Goal: Task Accomplishment & Management: Use online tool/utility

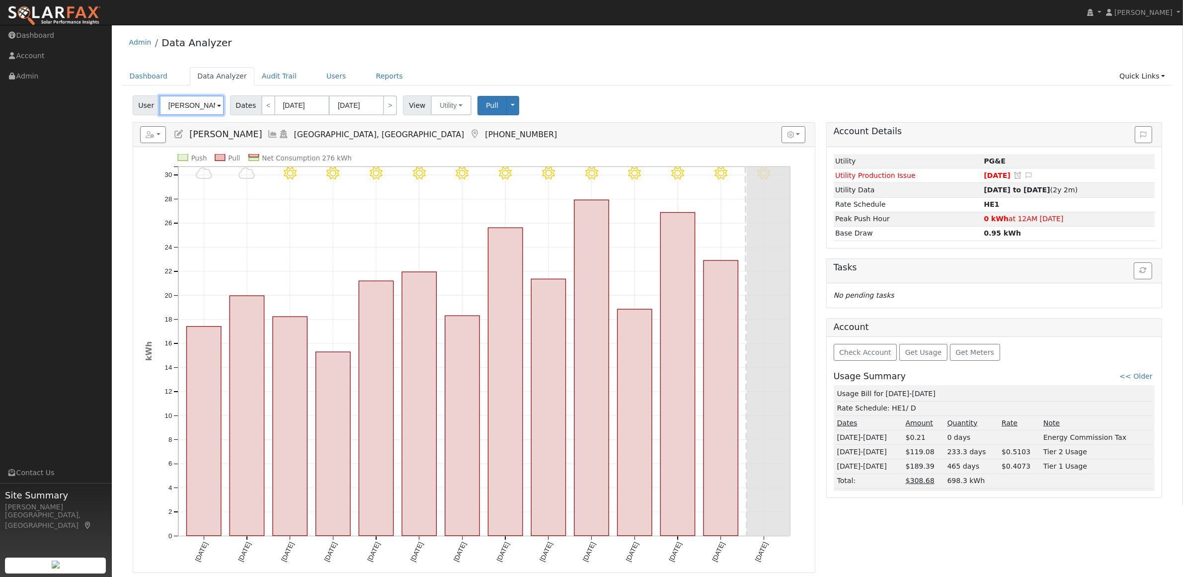
click at [182, 109] on input "[PERSON_NAME]" at bounding box center [191, 105] width 65 height 20
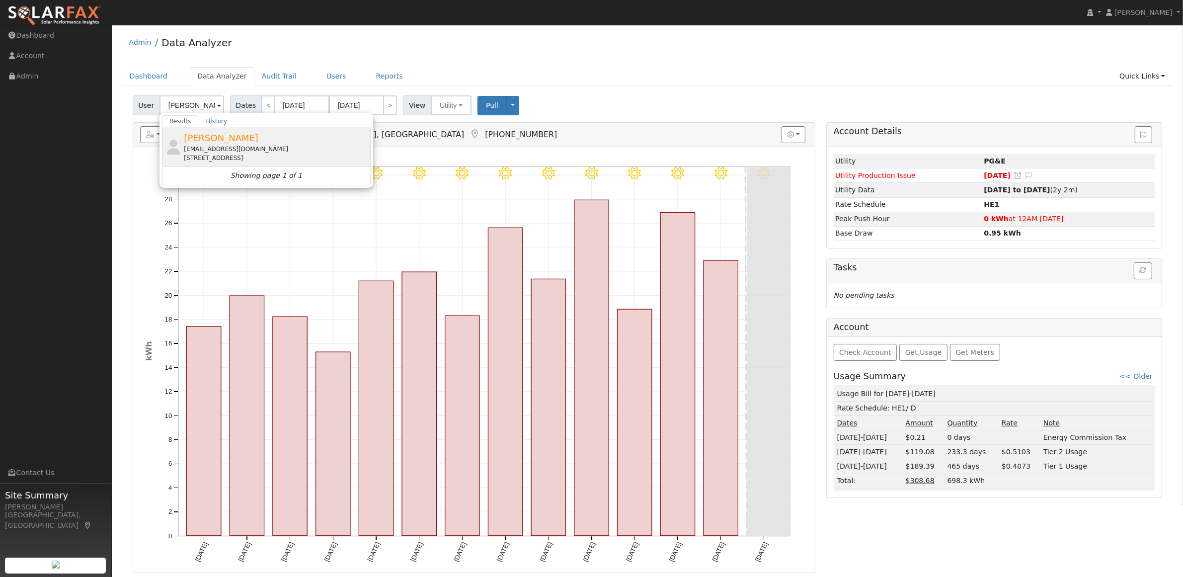
click at [208, 141] on span "[PERSON_NAME]" at bounding box center [221, 138] width 75 height 10
type input "[PERSON_NAME]"
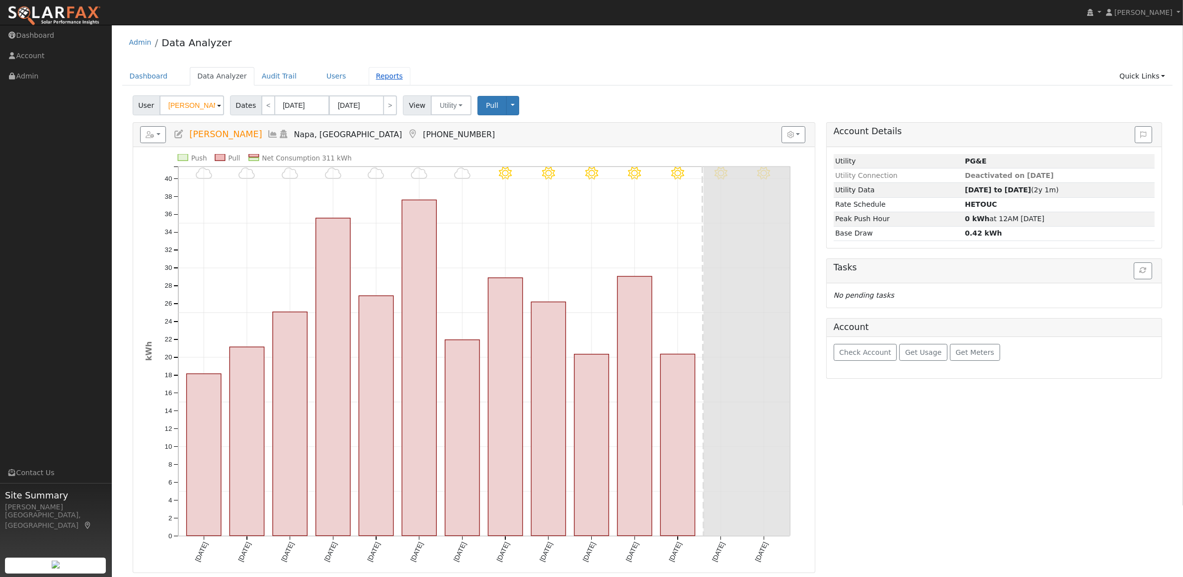
click at [369, 74] on link "Reports" at bounding box center [390, 76] width 42 height 18
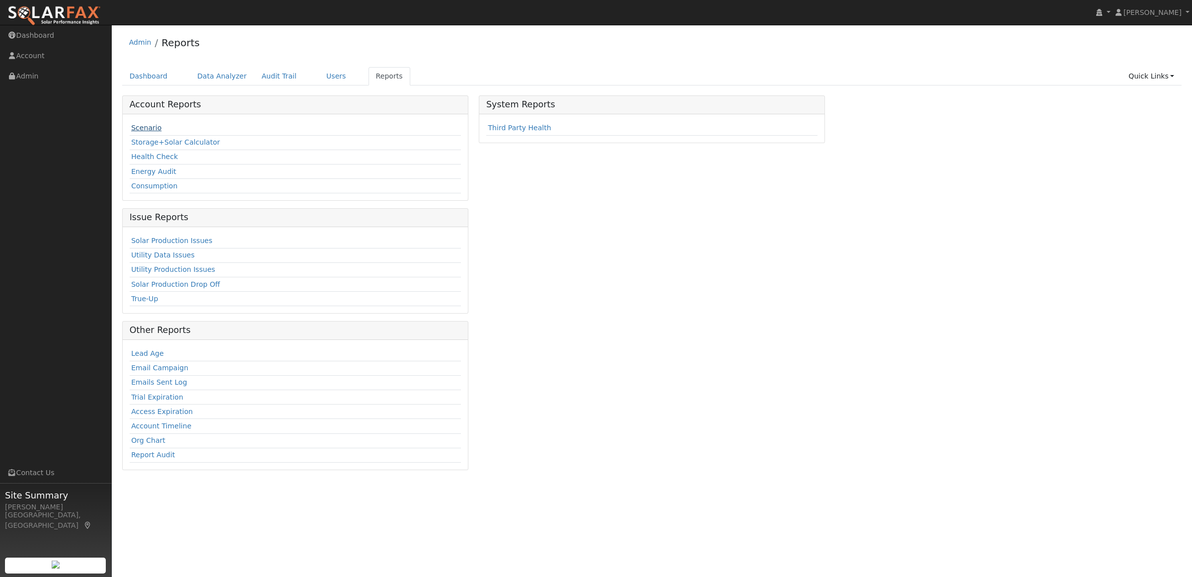
click at [145, 132] on link "Scenario" at bounding box center [146, 128] width 30 height 8
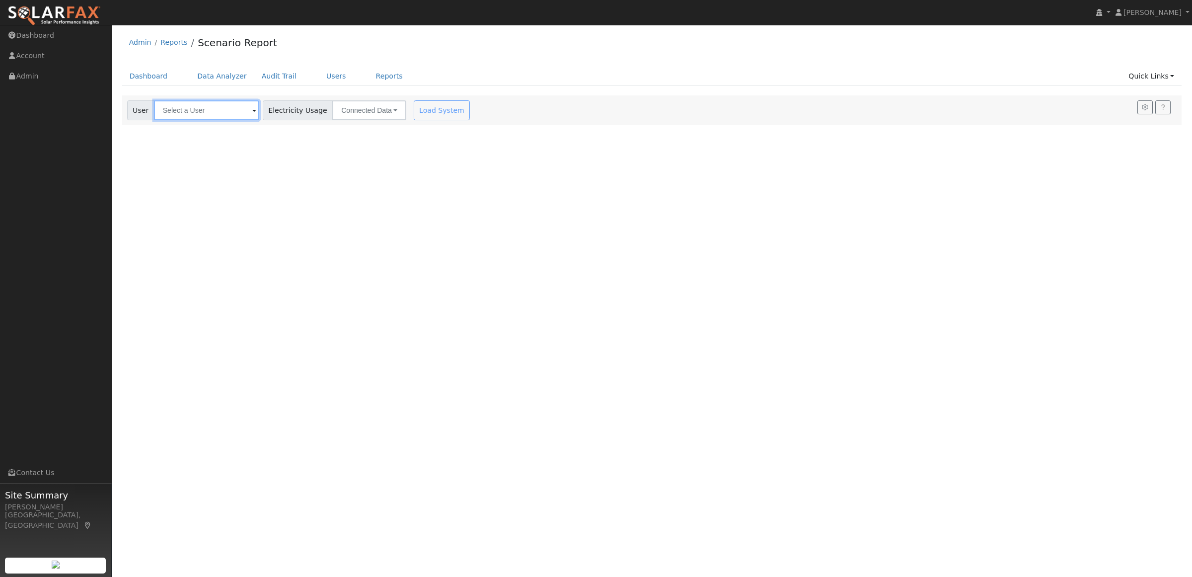
click at [202, 118] on input "text" at bounding box center [206, 110] width 105 height 20
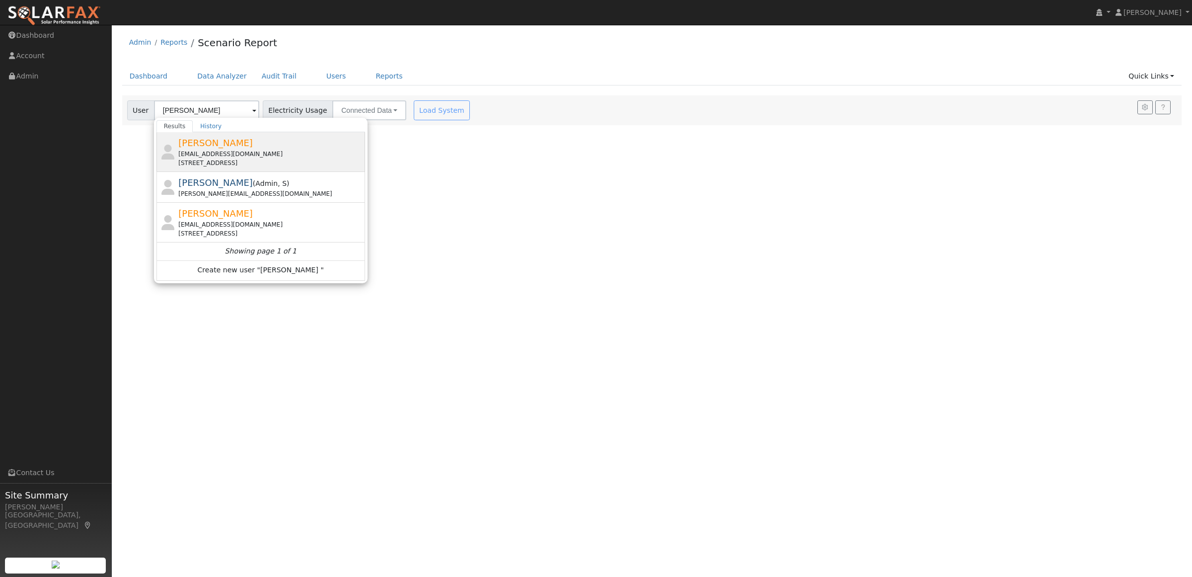
click at [207, 163] on div "[STREET_ADDRESS]" at bounding box center [270, 162] width 184 height 9
type input "[PERSON_NAME]"
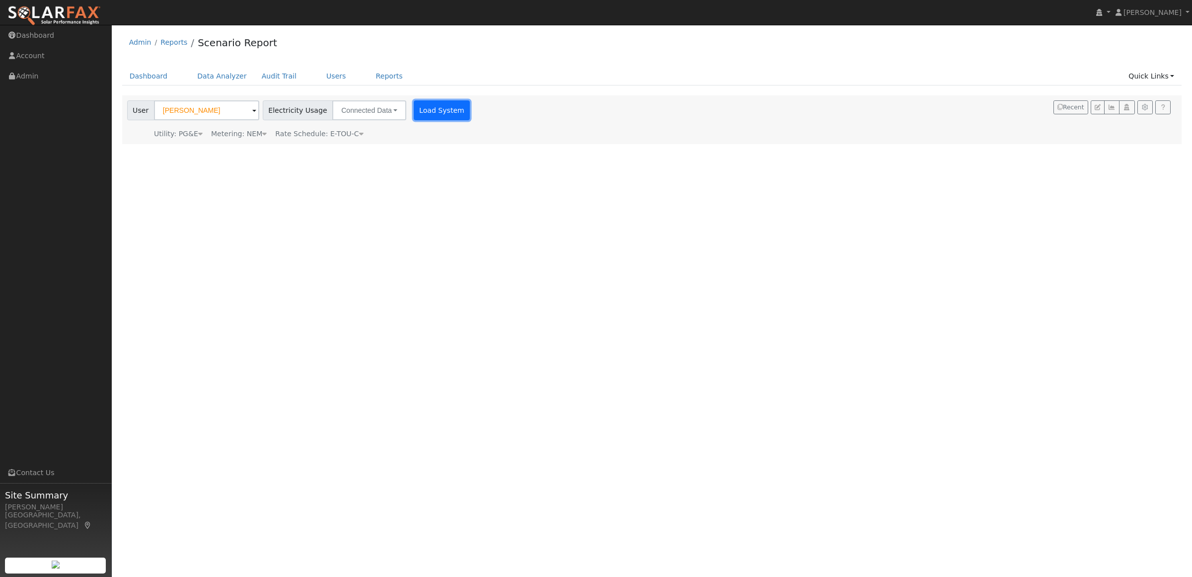
click at [418, 110] on button "Load System" at bounding box center [442, 110] width 57 height 20
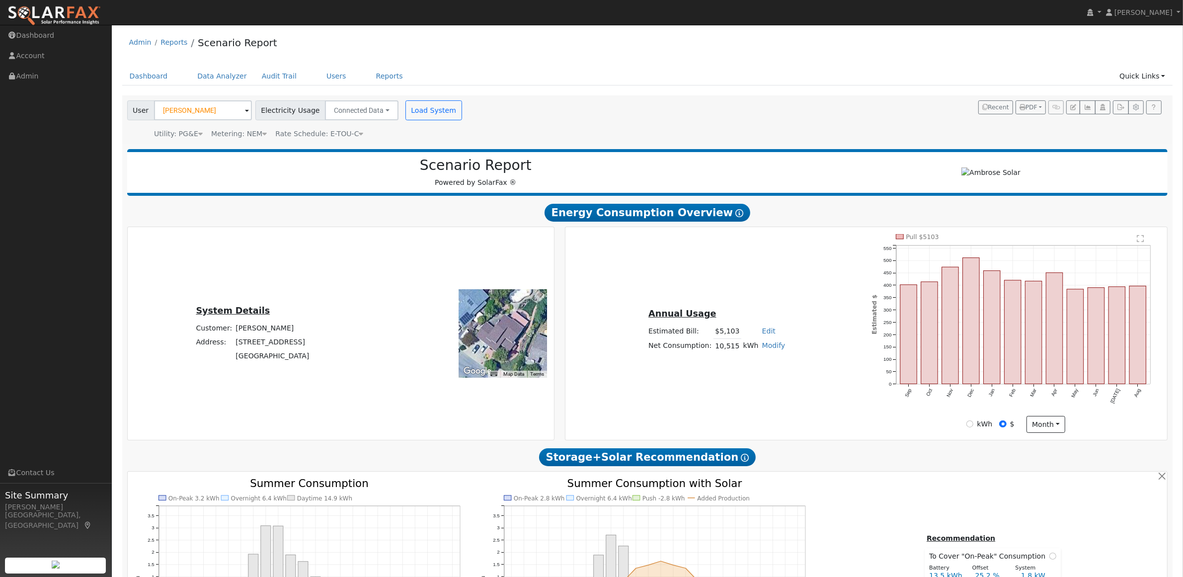
type input "14047"
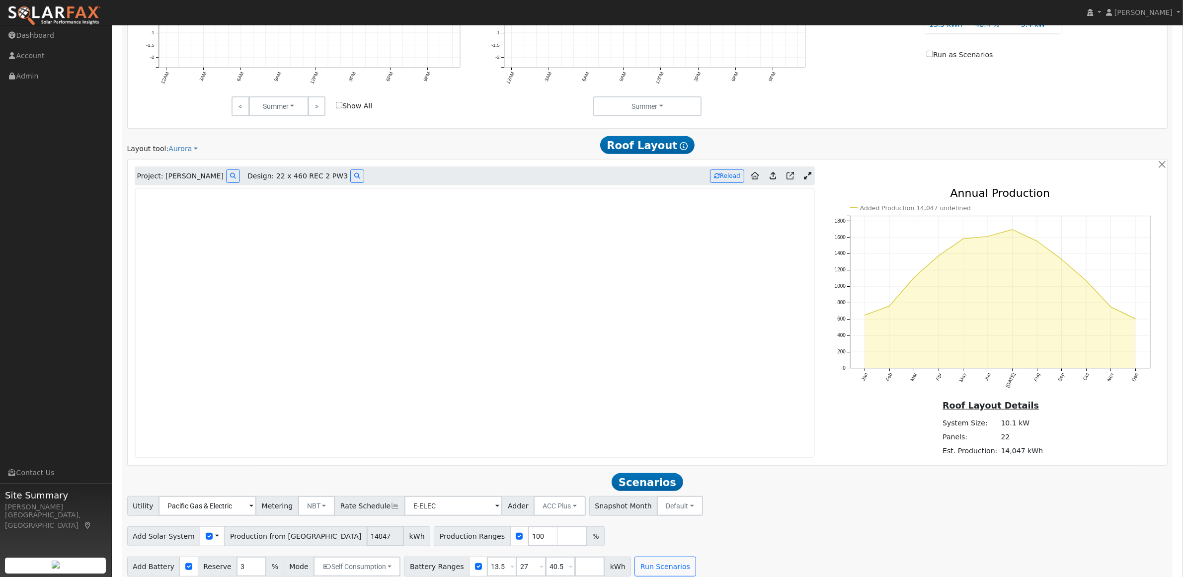
scroll to position [606, 0]
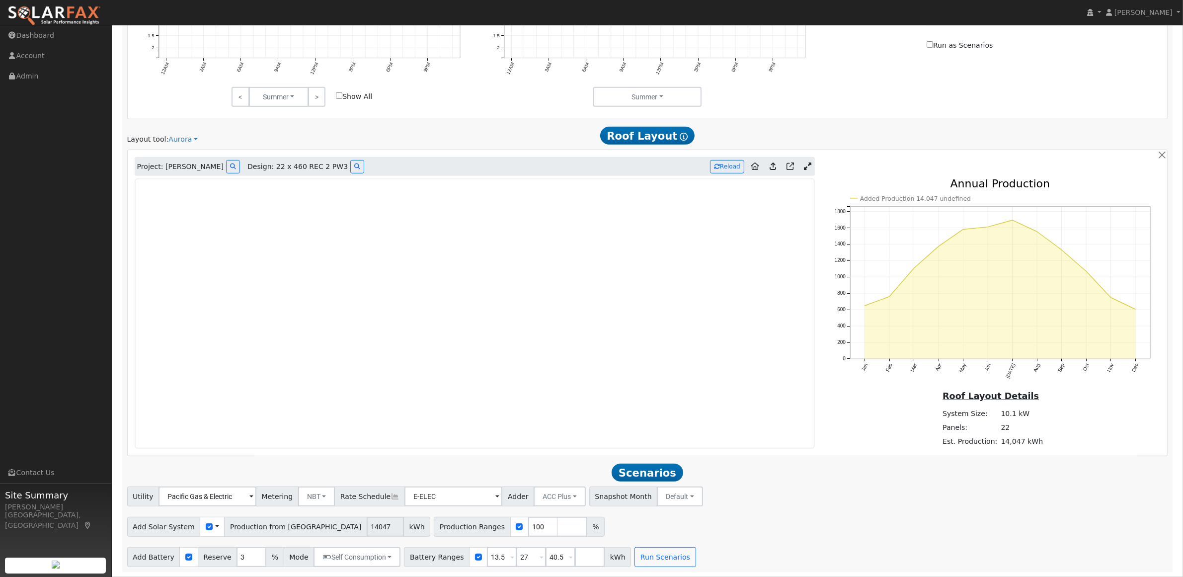
click at [827, 535] on div "Add Solar System Use CSV Data Production from Aurora 14047 kWh Production Range…" at bounding box center [647, 524] width 1044 height 23
click at [185, 554] on input "checkbox" at bounding box center [188, 556] width 7 height 7
checkbox input "false"
click at [640, 469] on span "Scenarios" at bounding box center [647, 473] width 71 height 18
click at [557, 529] on input "number" at bounding box center [572, 527] width 30 height 20
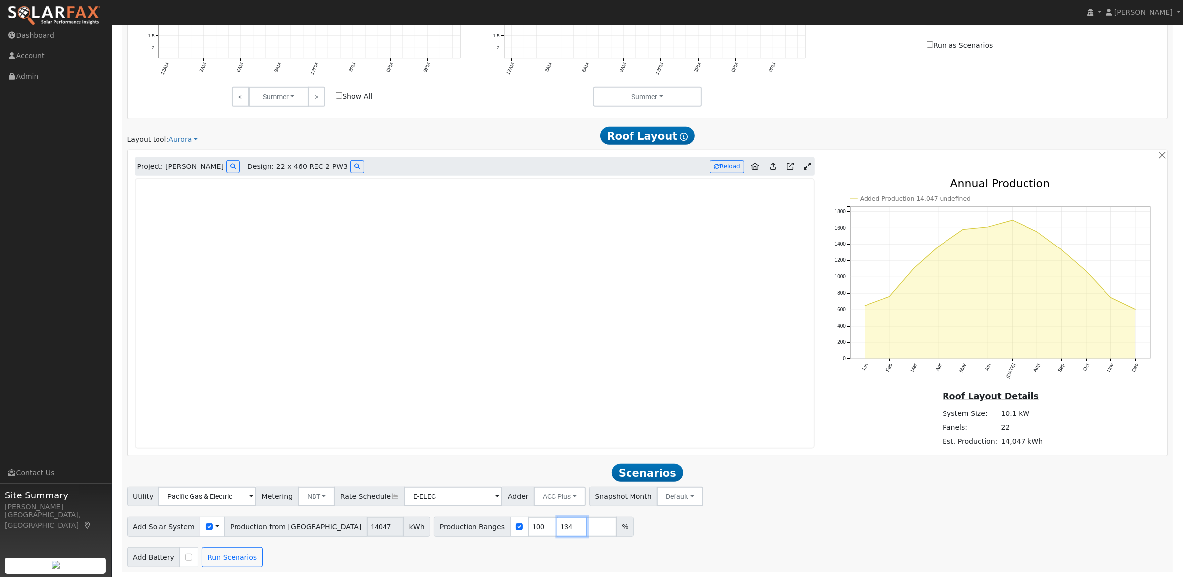
type input "134"
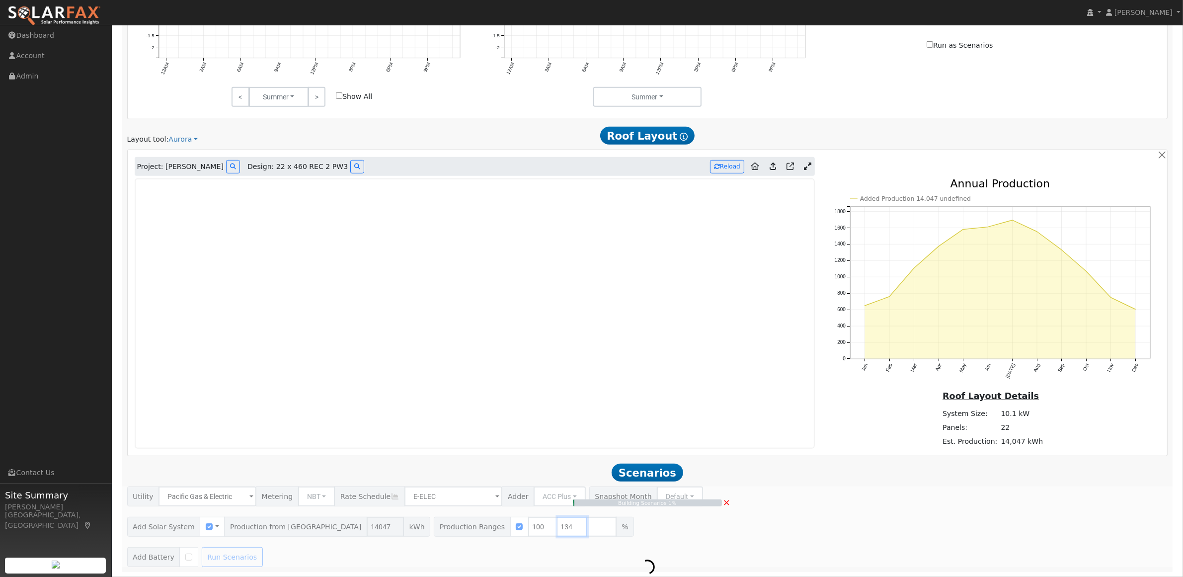
type input "9.4"
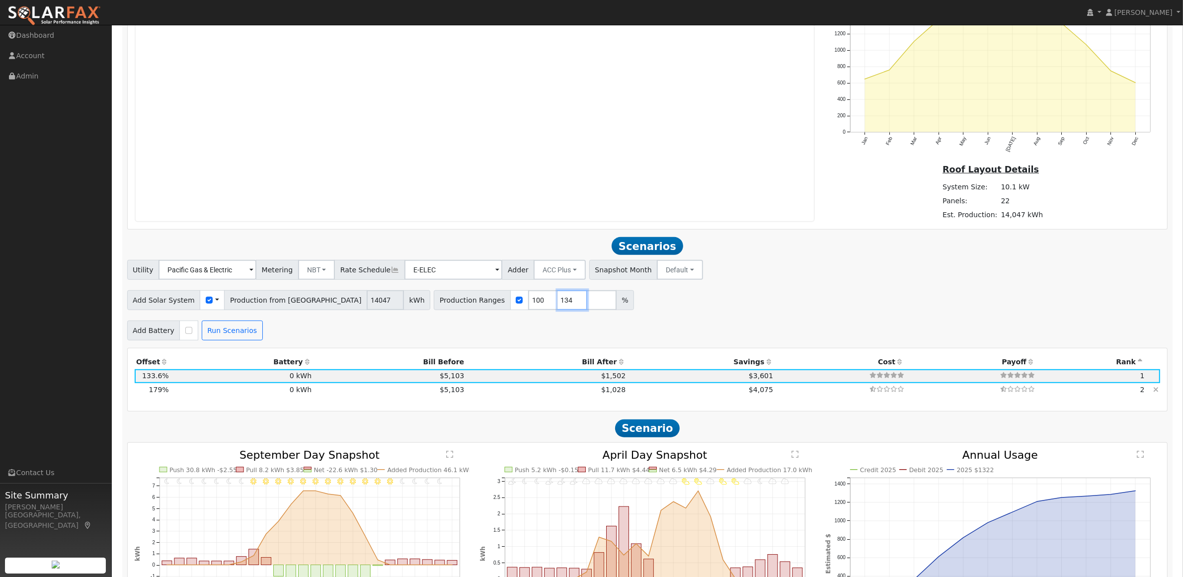
scroll to position [806, 0]
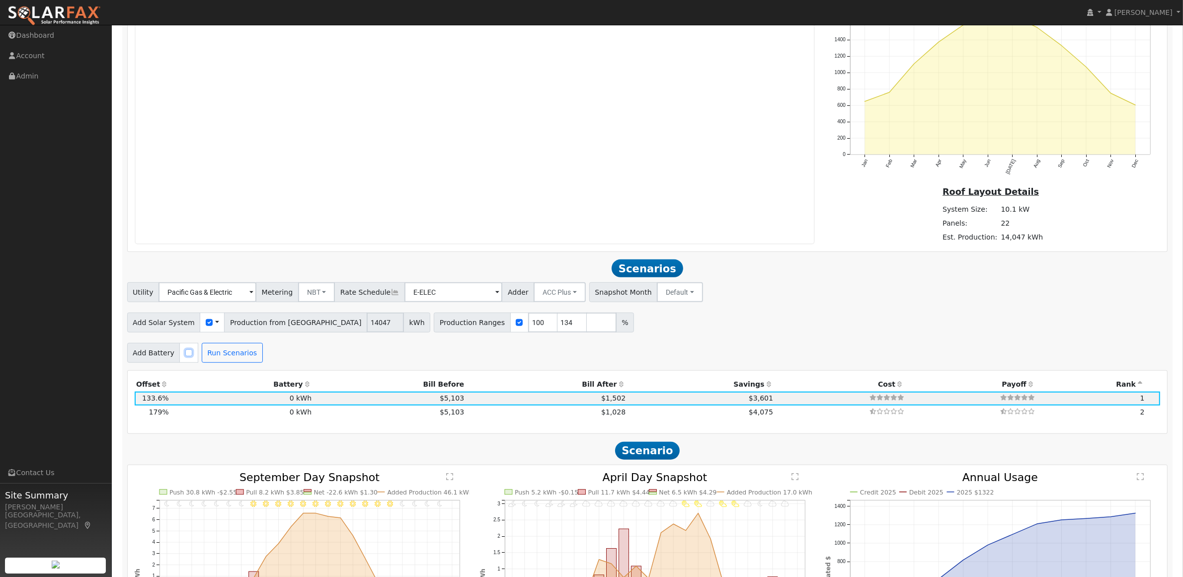
click at [185, 356] on input "checkbox" at bounding box center [188, 352] width 7 height 7
checkbox input "true"
drag, startPoint x: 238, startPoint y: 354, endPoint x: 227, endPoint y: 356, distance: 12.0
click at [227, 356] on div "Add Battery Reserve 3 % Mode Self Consumption Self Consumption Peak Savings ACC…" at bounding box center [264, 353] width 274 height 20
type input "10"
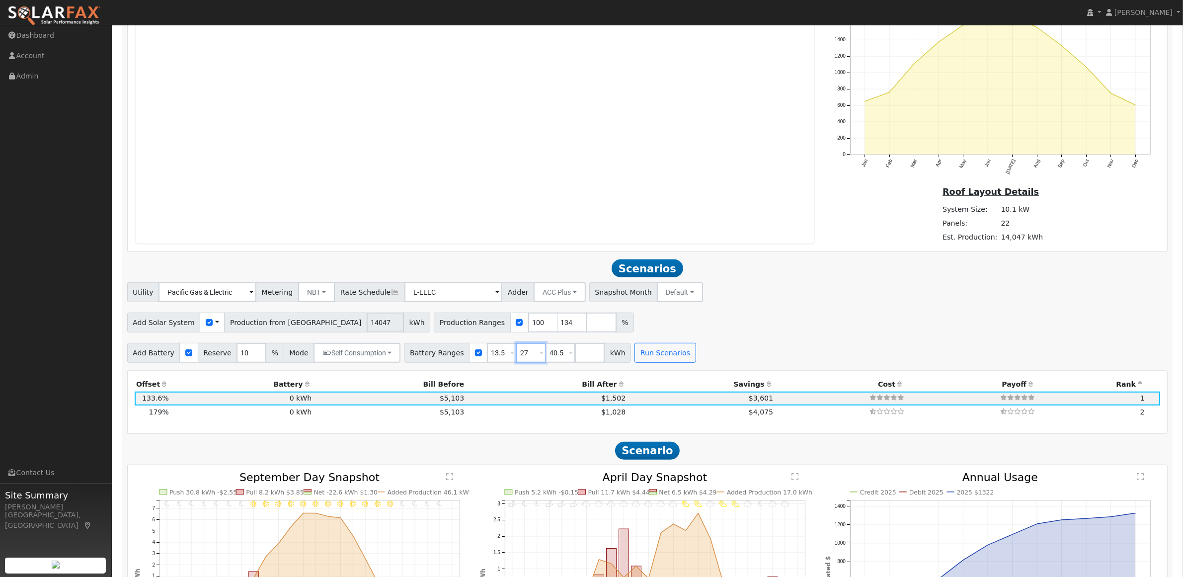
click at [518, 360] on input "27" at bounding box center [531, 353] width 30 height 20
click at [634, 359] on button "Run Scenarios" at bounding box center [664, 353] width 61 height 20
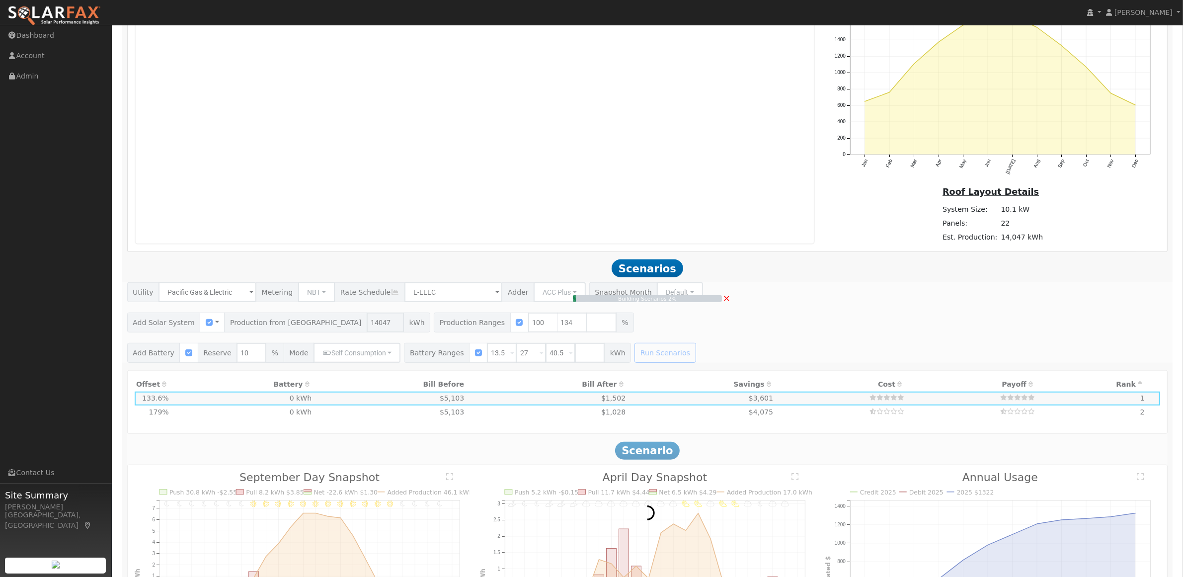
type input "12.5"
type input "$43,920"
type input "$18,036"
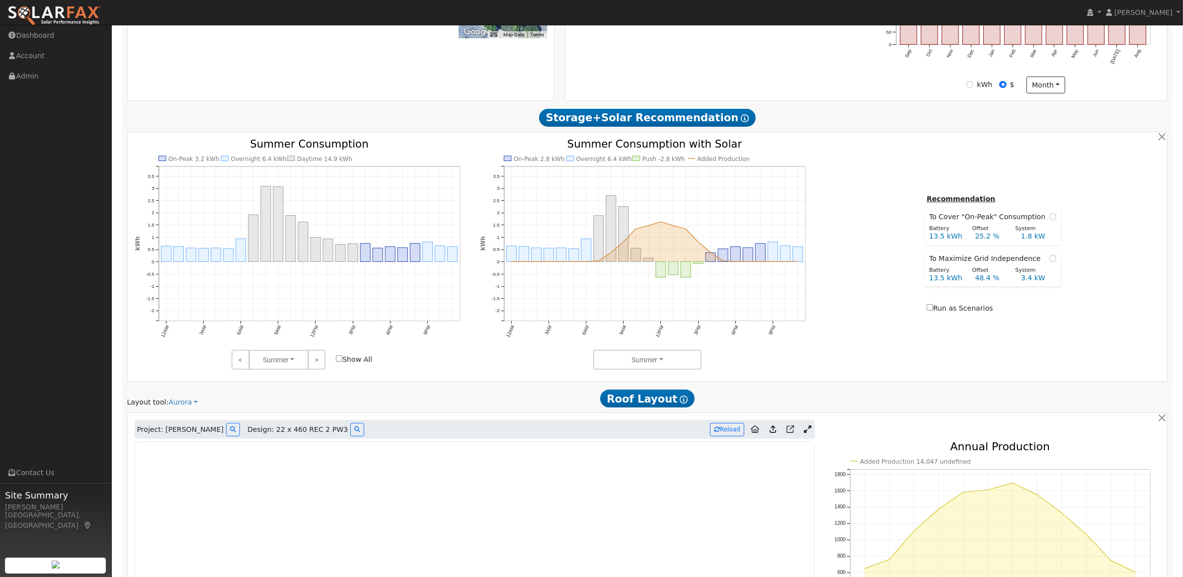
scroll to position [0, 0]
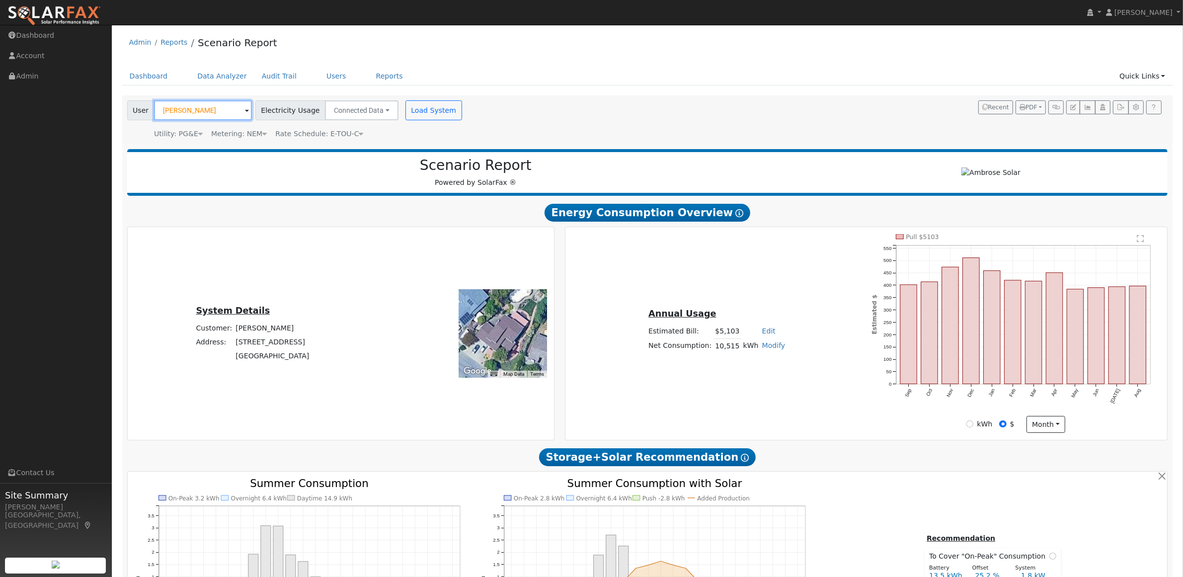
click at [195, 115] on input "Stuart Bockman" at bounding box center [203, 110] width 98 height 20
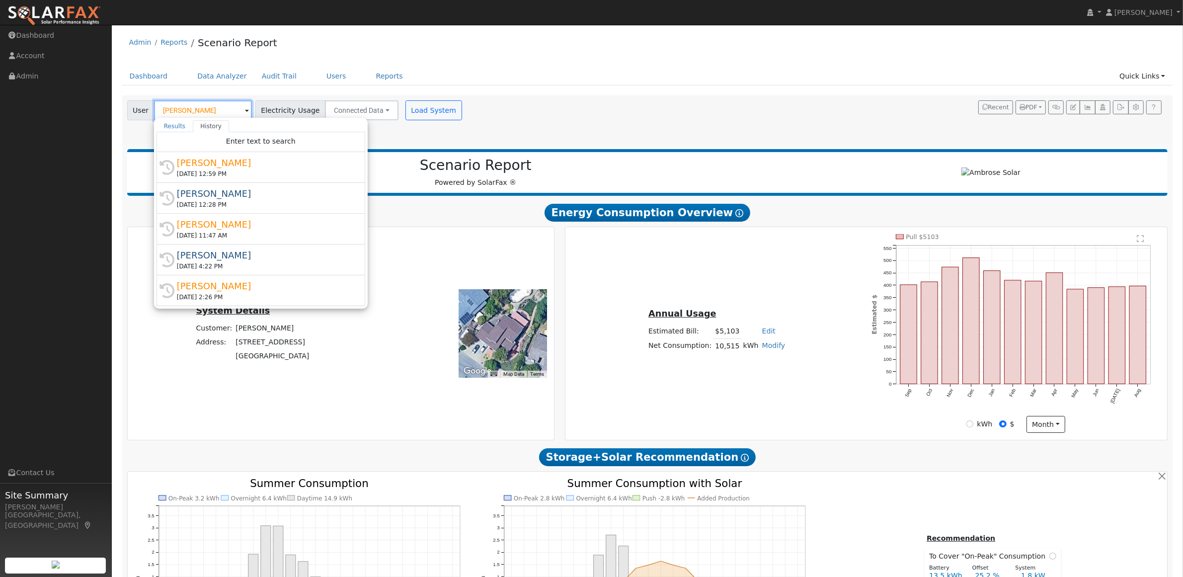
click at [195, 115] on input "Stuart Bockman" at bounding box center [203, 110] width 98 height 20
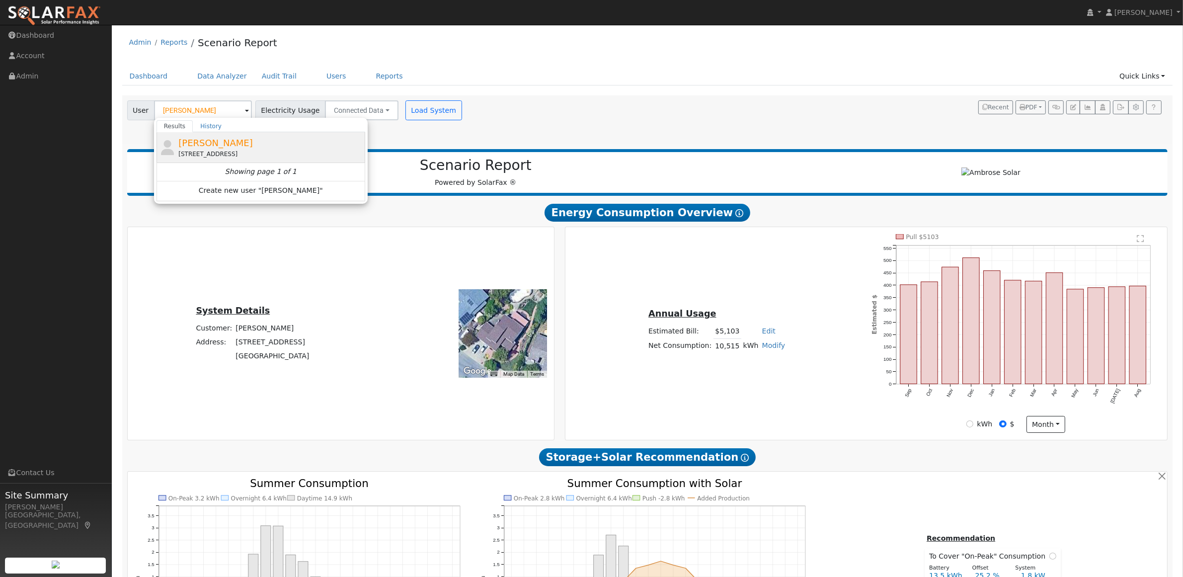
click at [202, 153] on div "519 Fruitvale Road, Vacaville, CA 95688" at bounding box center [270, 154] width 184 height 9
type input "William Linne"
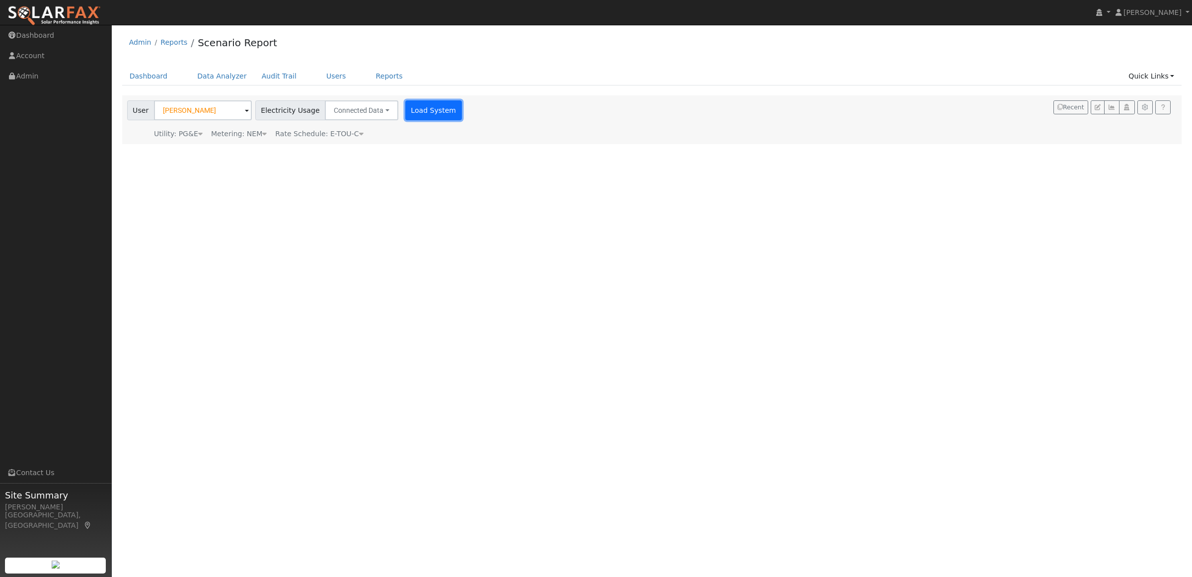
click at [413, 105] on button "Load System" at bounding box center [433, 110] width 57 height 20
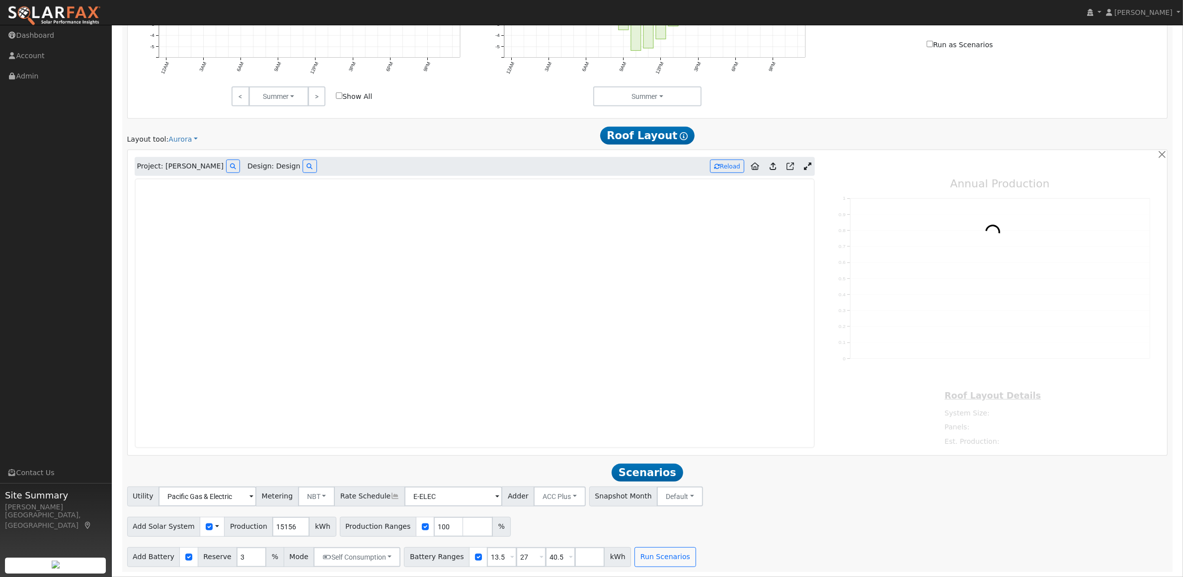
scroll to position [668, 0]
type input "15545"
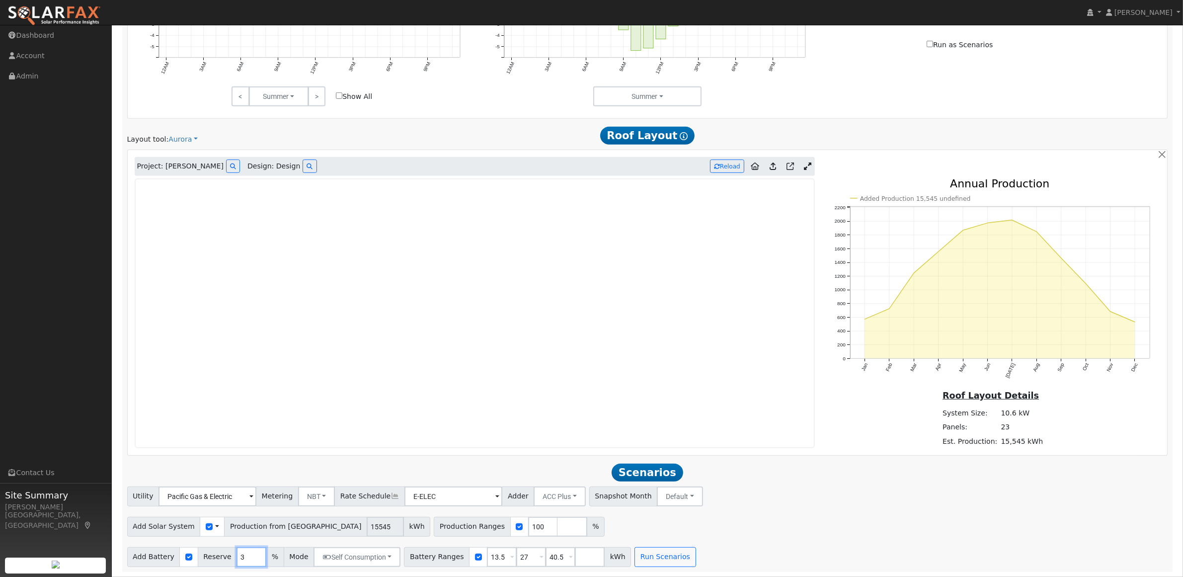
drag, startPoint x: 241, startPoint y: 557, endPoint x: 222, endPoint y: 557, distance: 19.4
click at [222, 557] on div "Add Battery Reserve 3 % Mode Self Consumption Self Consumption Peak Savings ACC…" at bounding box center [264, 557] width 274 height 20
type input "10"
click at [810, 546] on div "Add Battery Reserve 10 % Mode Self Consumption Self Consumption Peak Savings AC…" at bounding box center [647, 555] width 1044 height 23
click at [635, 561] on button "Run Scenarios" at bounding box center [664, 557] width 61 height 20
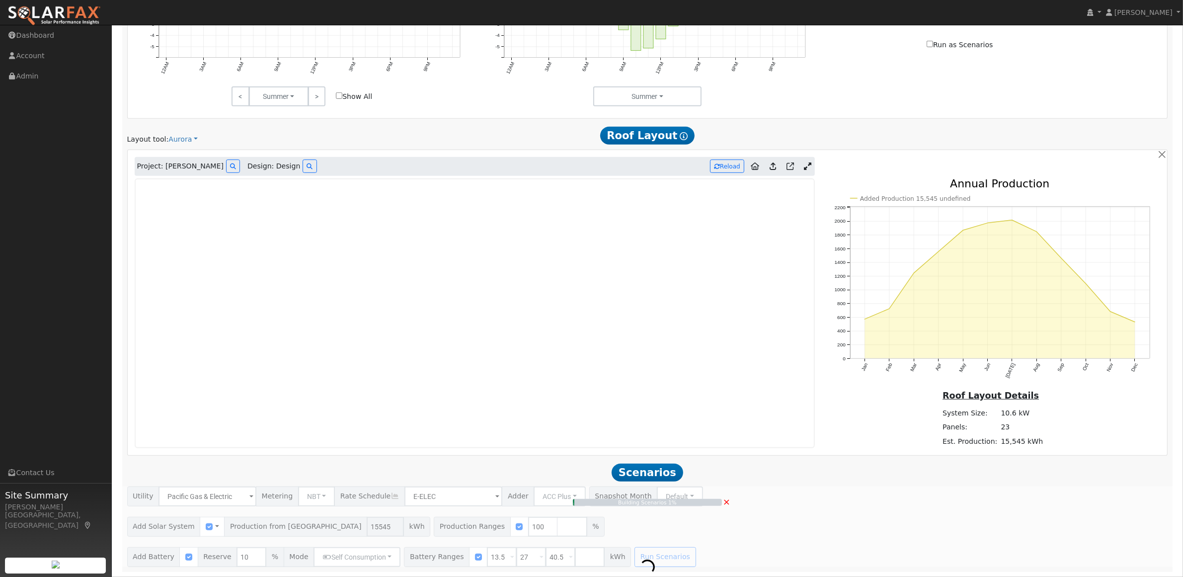
type input "$36,272"
type input "$15,742"
type input "10.4"
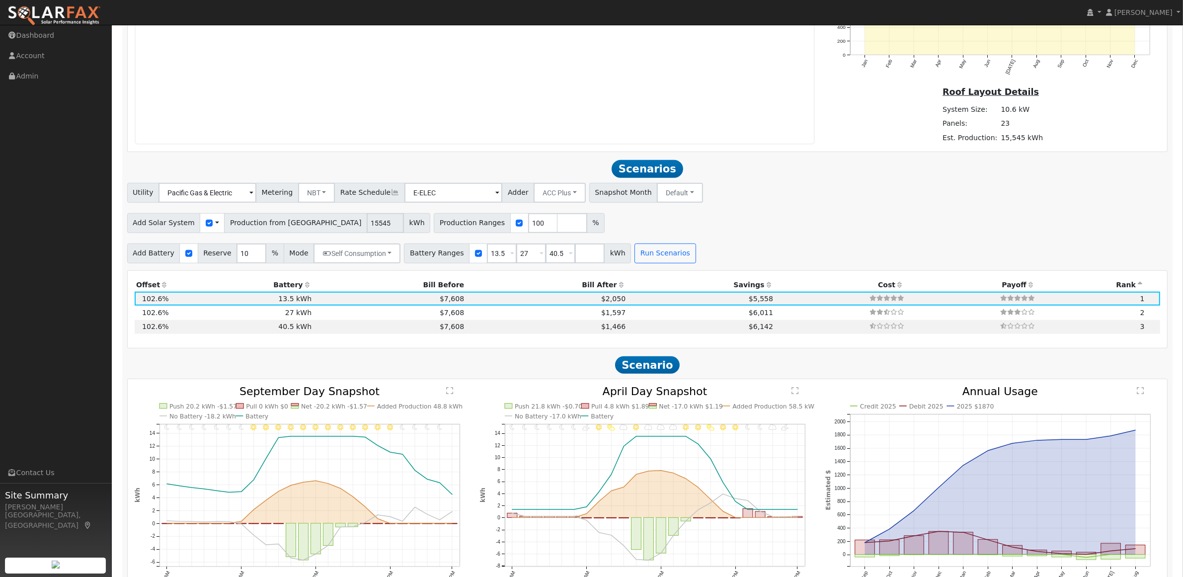
scroll to position [960, 0]
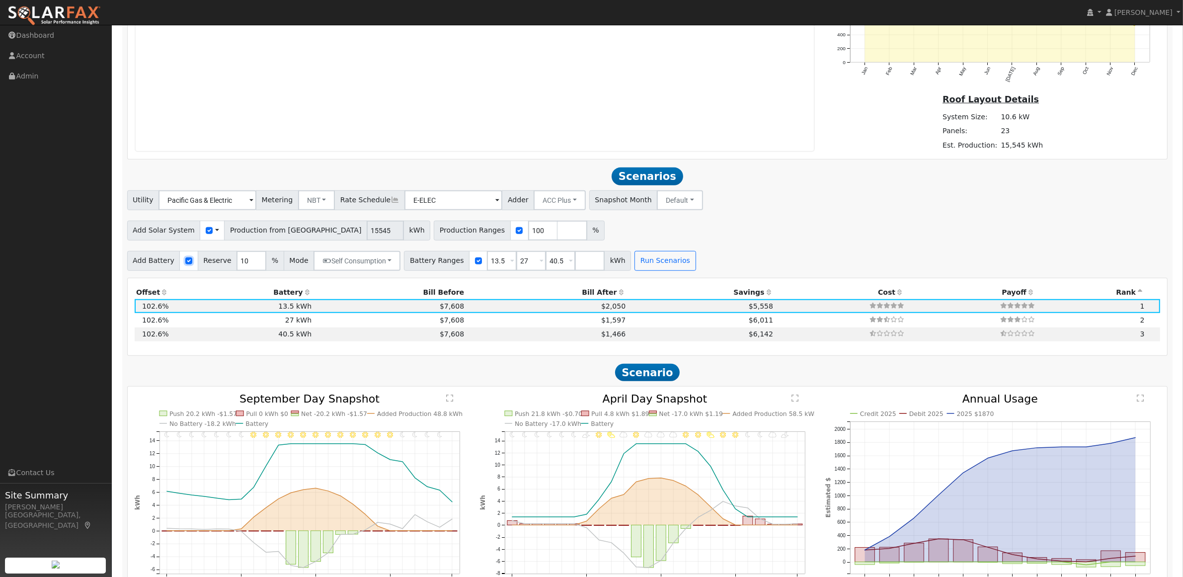
click at [185, 262] on input "checkbox" at bounding box center [188, 260] width 7 height 7
checkbox input "false"
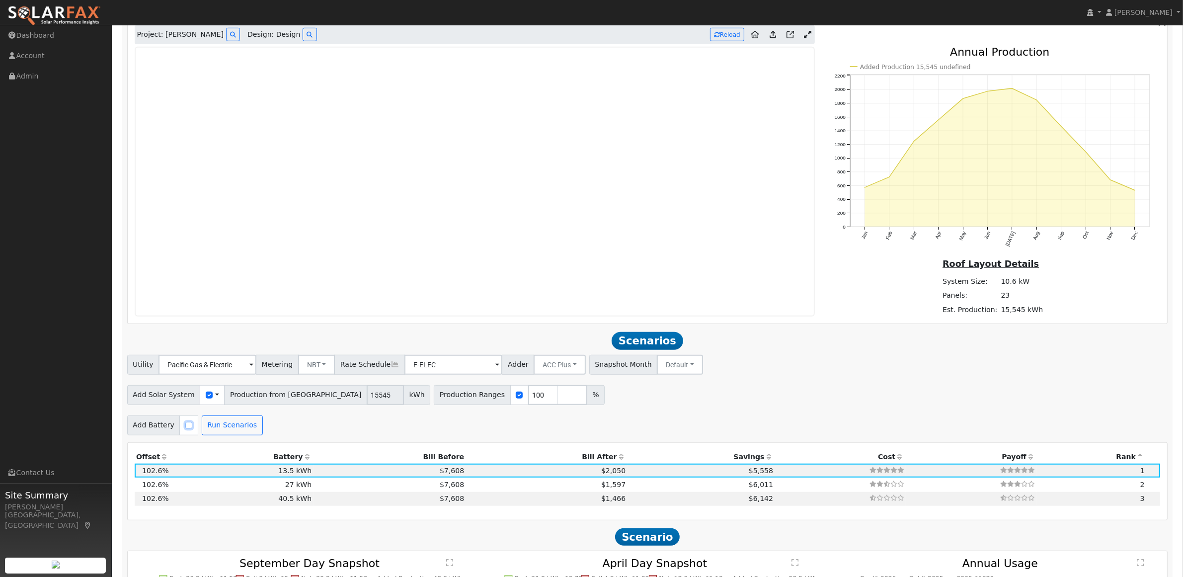
scroll to position [712, 0]
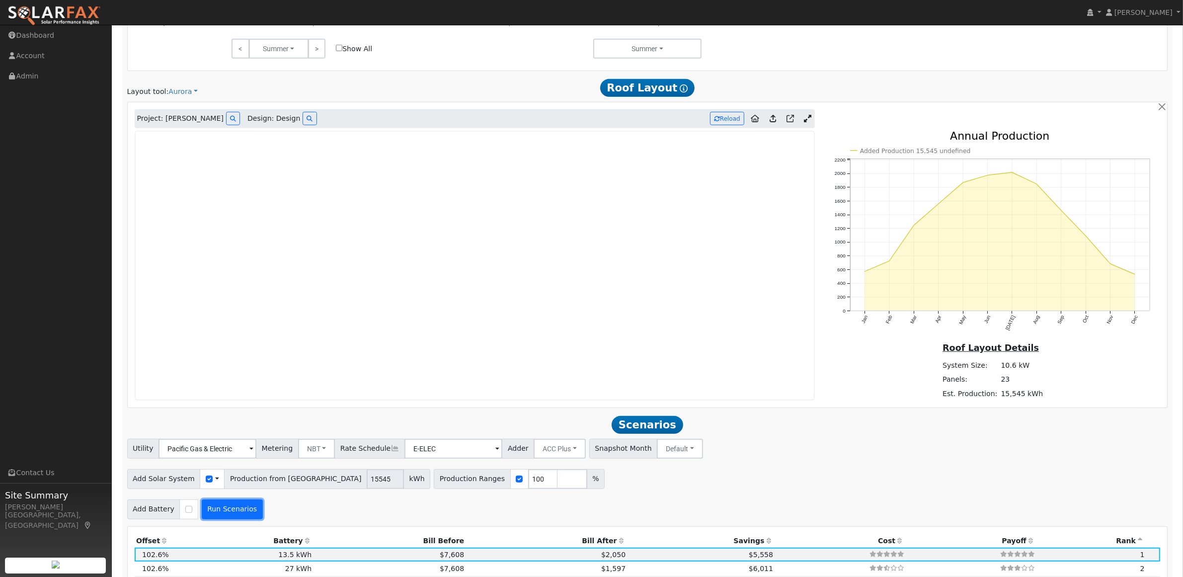
click at [234, 515] on button "Run Scenarios" at bounding box center [232, 509] width 61 height 20
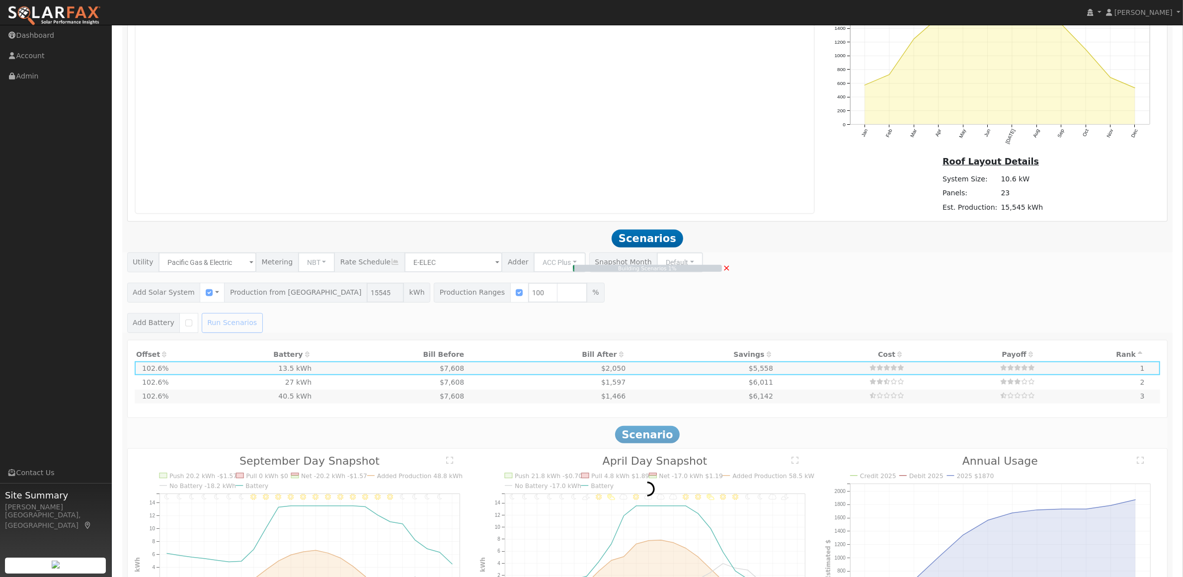
type input "$10,882"
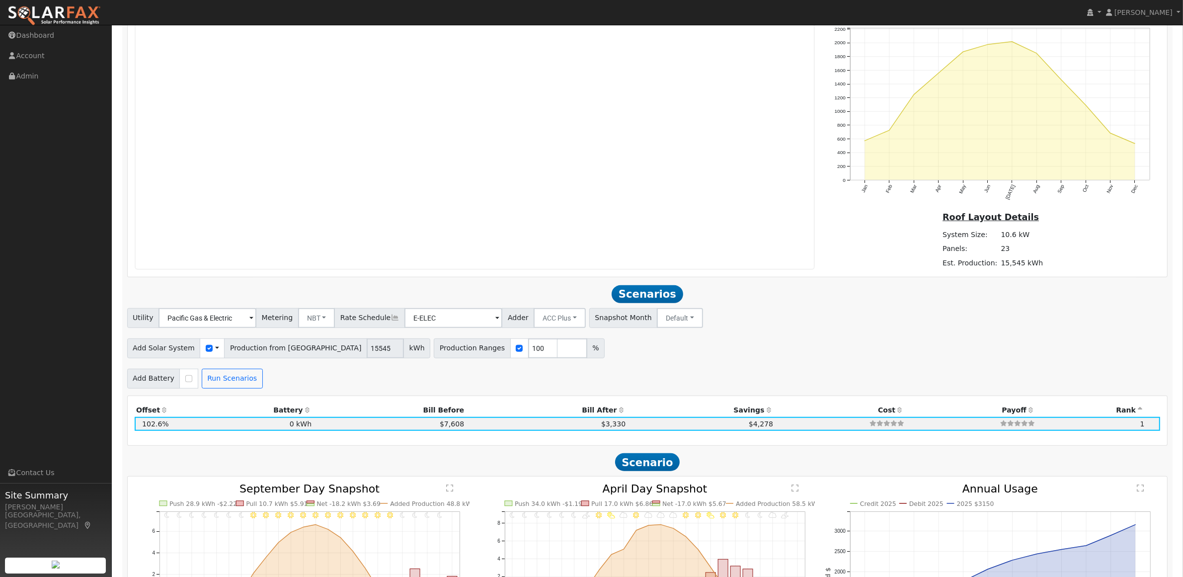
scroll to position [0, 0]
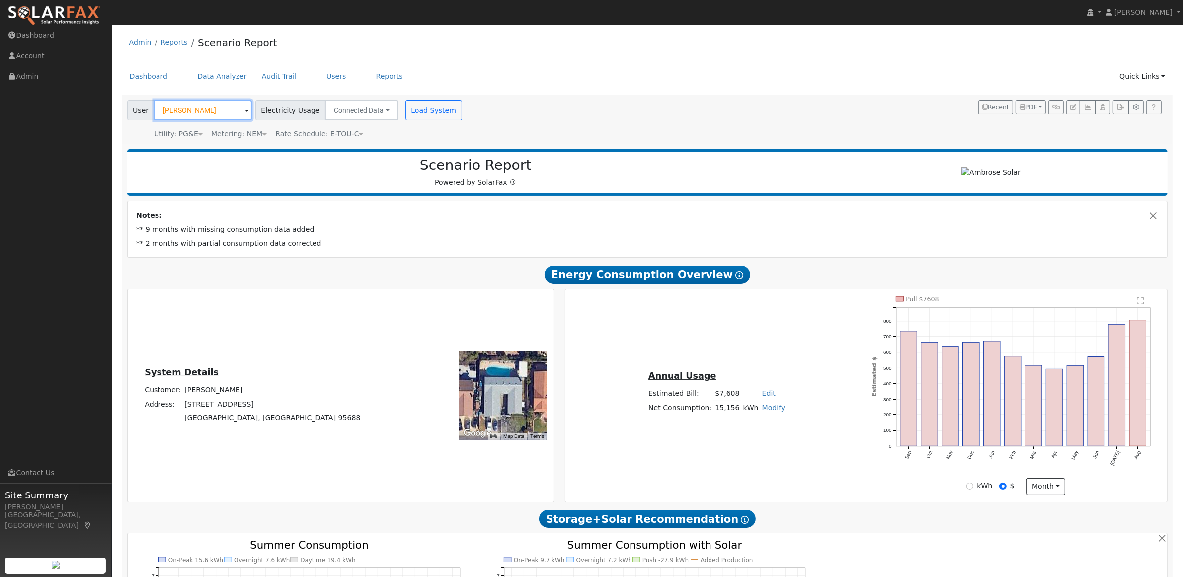
click at [197, 109] on input "William Linne" at bounding box center [203, 110] width 98 height 20
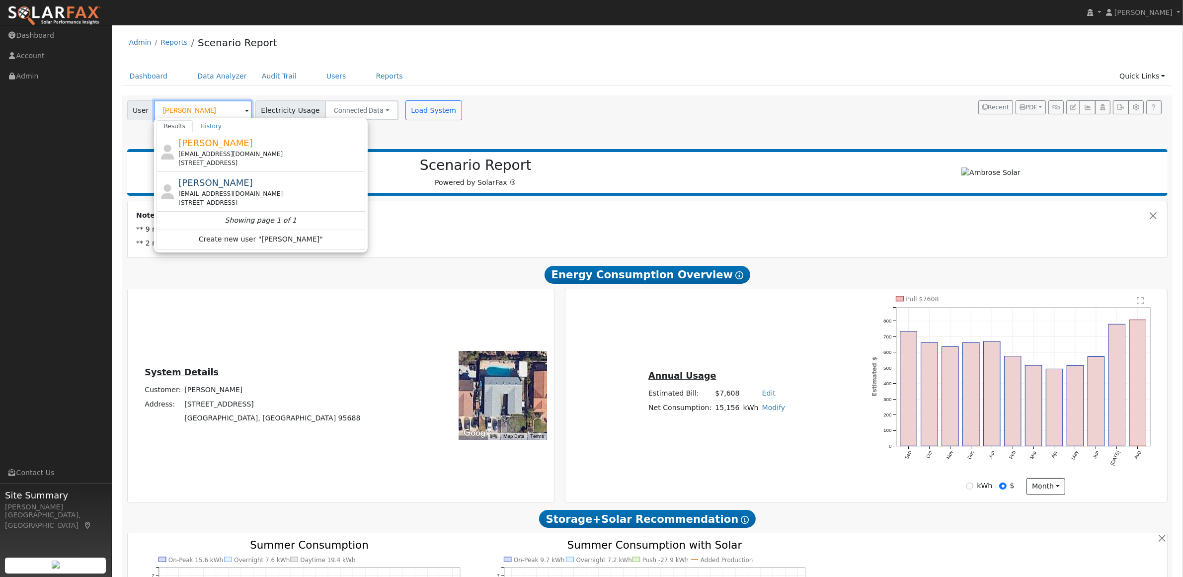
type input "Jacob Susa"
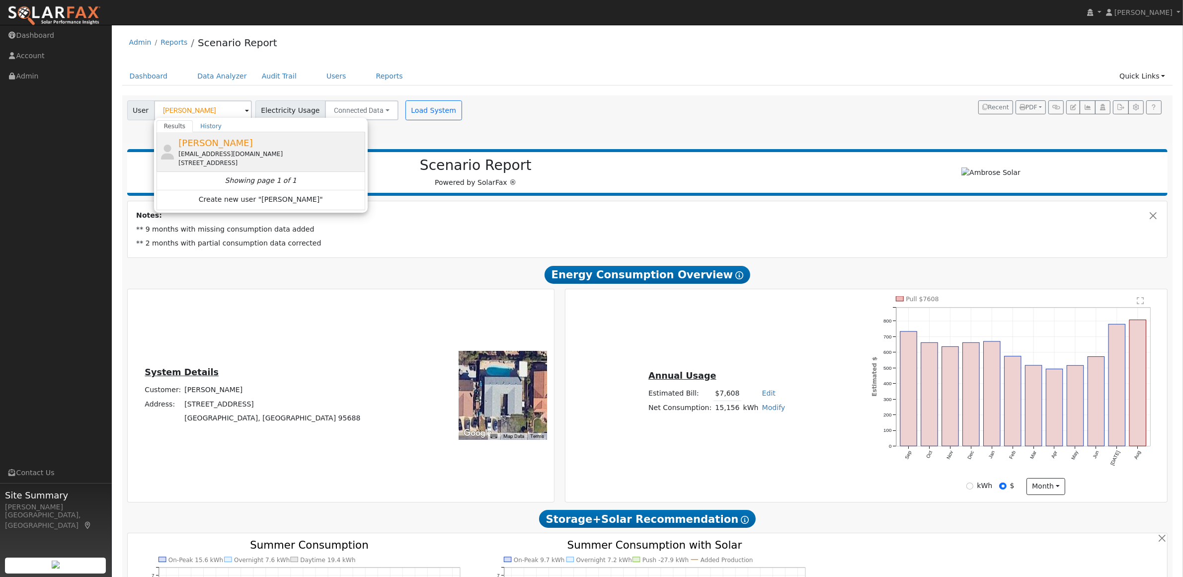
click at [213, 148] on span "Jacob Susa" at bounding box center [215, 143] width 75 height 10
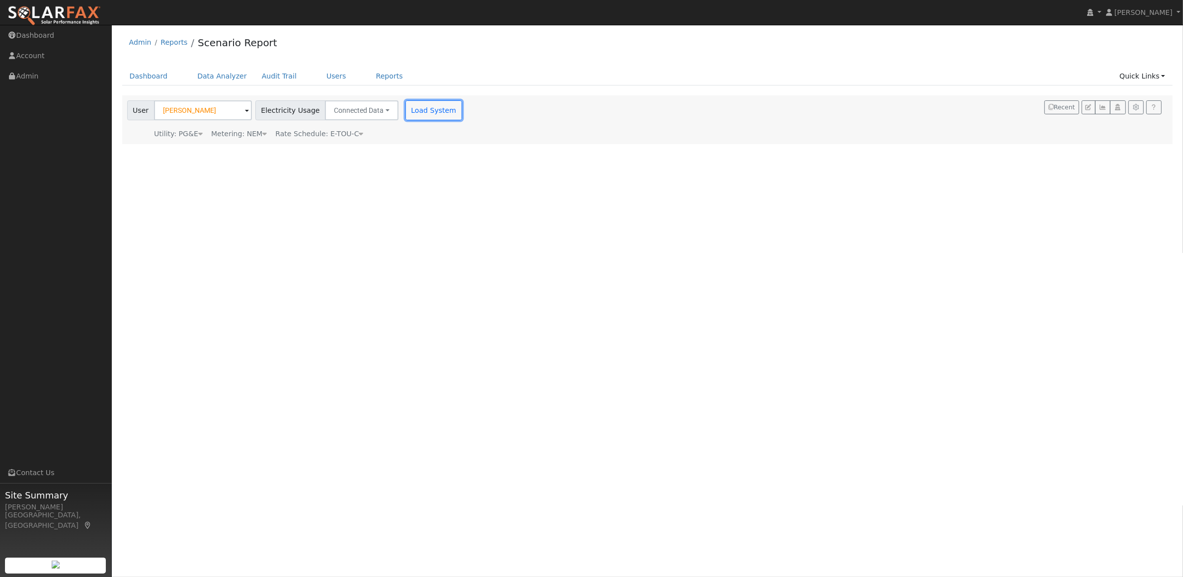
click at [435, 109] on button "Load System" at bounding box center [433, 110] width 57 height 20
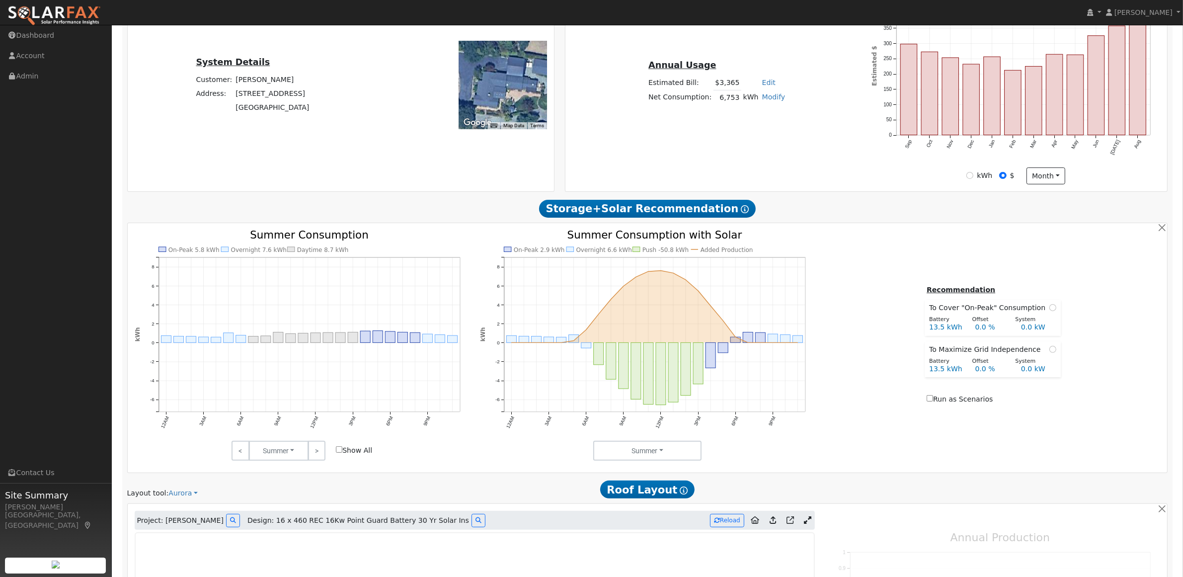
type input "10367"
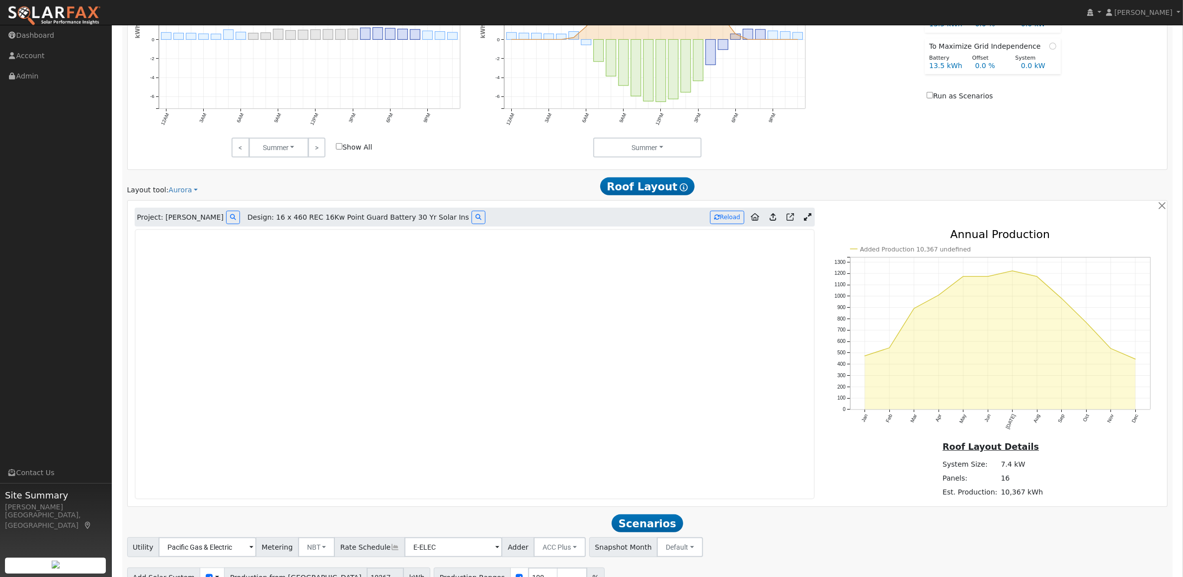
scroll to position [606, 0]
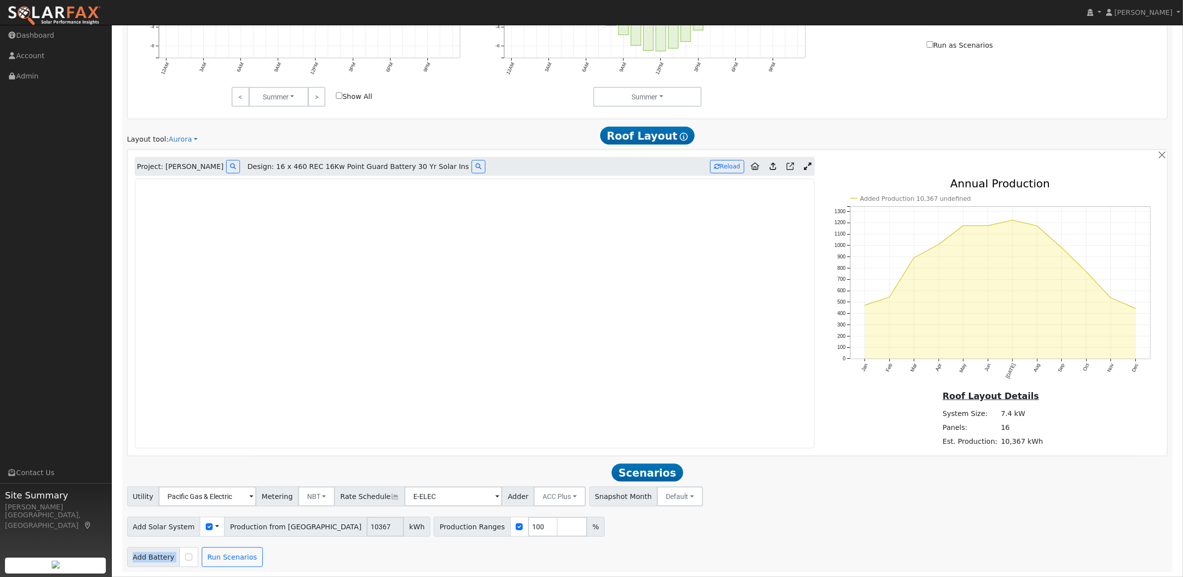
drag, startPoint x: 597, startPoint y: 546, endPoint x: 599, endPoint y: 522, distance: 24.5
click at [596, 508] on div "Utility Pacific Gas & Electric Metering NBT NEM NBT Rate Schedule E-ELEC Adder …" at bounding box center [647, 526] width 1051 height 80
click at [232, 556] on button "Run Scenarios" at bounding box center [232, 557] width 61 height 20
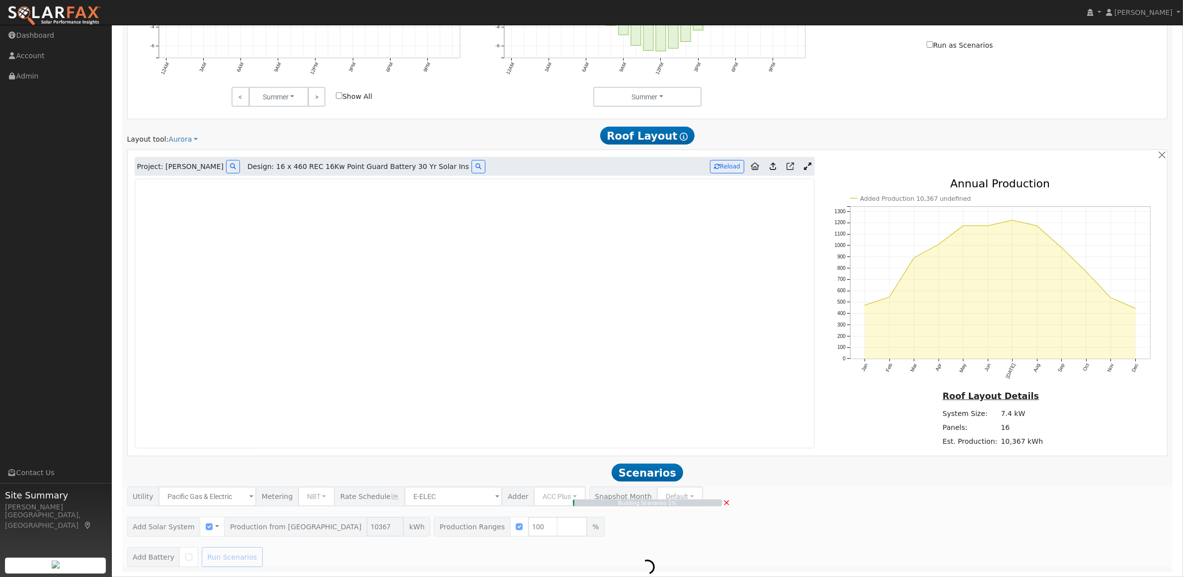
type input "$24,190"
type input "$7,257"
type input "6.9"
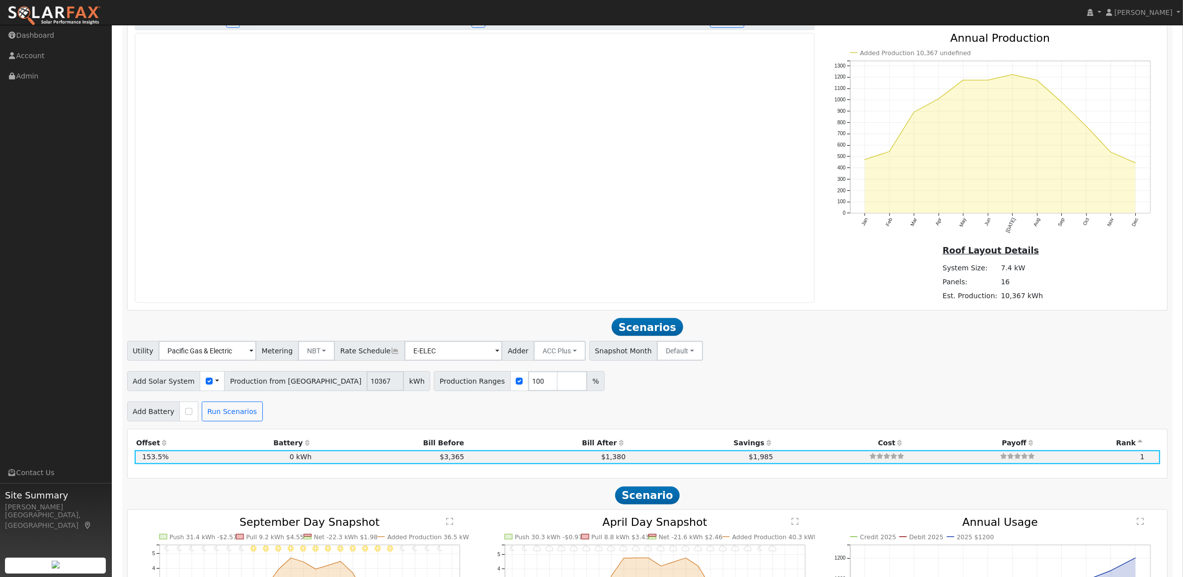
scroll to position [728, 0]
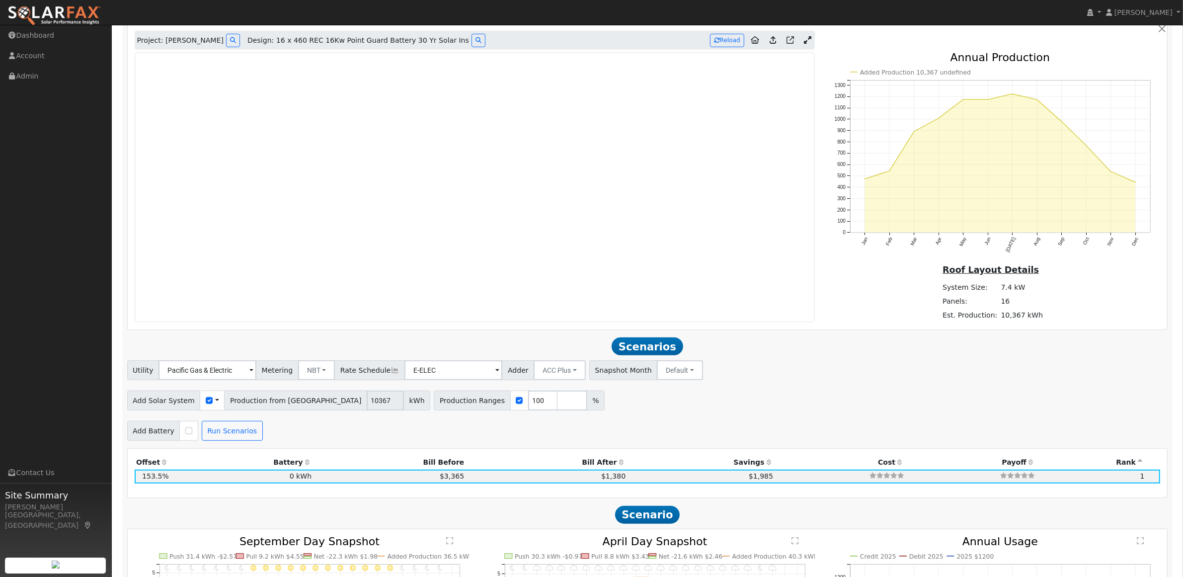
click at [781, 426] on div "Add Battery Self Consumption Peak Savings ACC High Value Push Backup Run Scenar…" at bounding box center [647, 428] width 1044 height 23
click at [185, 434] on input "checkbox" at bounding box center [188, 430] width 7 height 7
checkbox input "true"
click at [244, 435] on input "3" at bounding box center [251, 431] width 30 height 20
drag, startPoint x: 244, startPoint y: 435, endPoint x: 230, endPoint y: 434, distance: 15.0
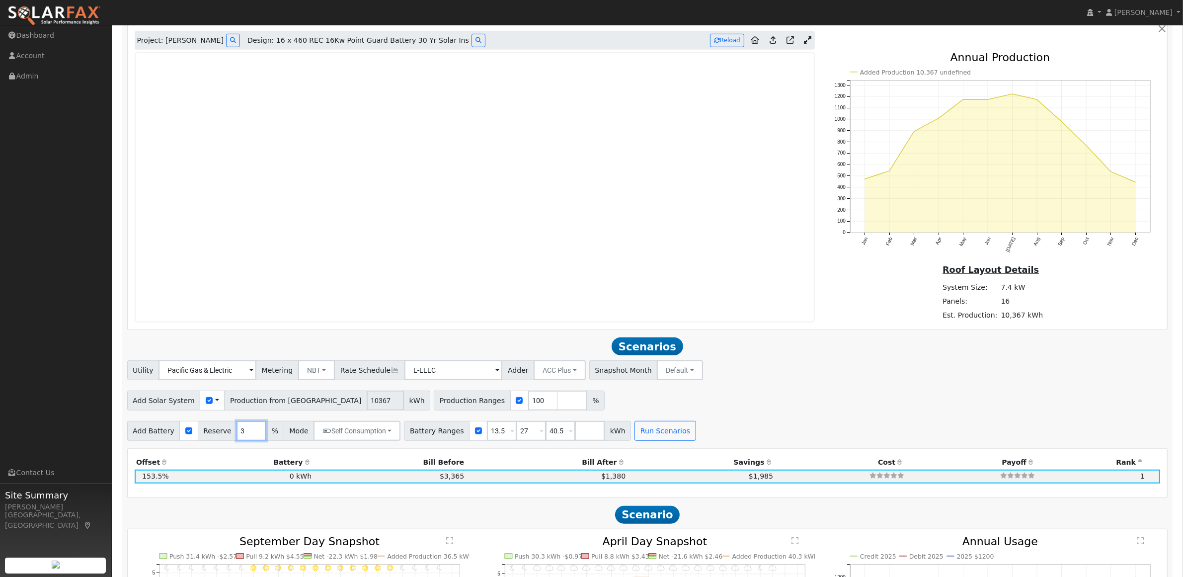
click at [236, 434] on input "3" at bounding box center [251, 431] width 30 height 20
type input "10"
click at [492, 438] on input "13.5" at bounding box center [502, 431] width 30 height 20
click at [510, 437] on span at bounding box center [512, 431] width 4 height 11
drag, startPoint x: 489, startPoint y: 436, endPoint x: 472, endPoint y: 436, distance: 17.4
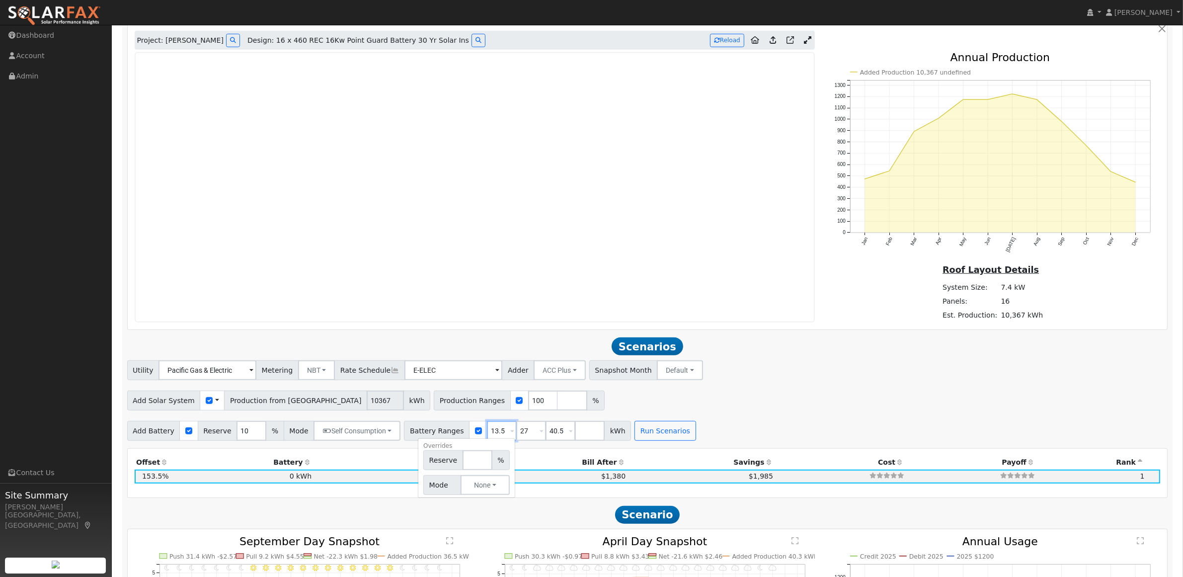
click at [487, 436] on input "13.5" at bounding box center [502, 431] width 30 height 20
type input "15.6"
click at [652, 428] on button "Run Scenarios" at bounding box center [664, 431] width 61 height 20
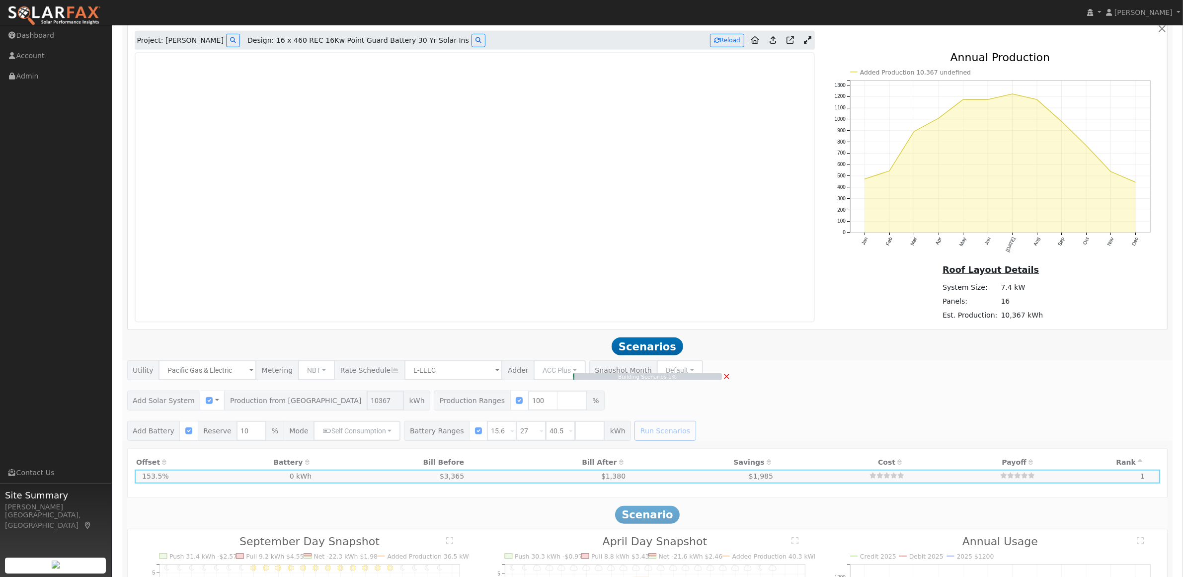
type input "$12,873"
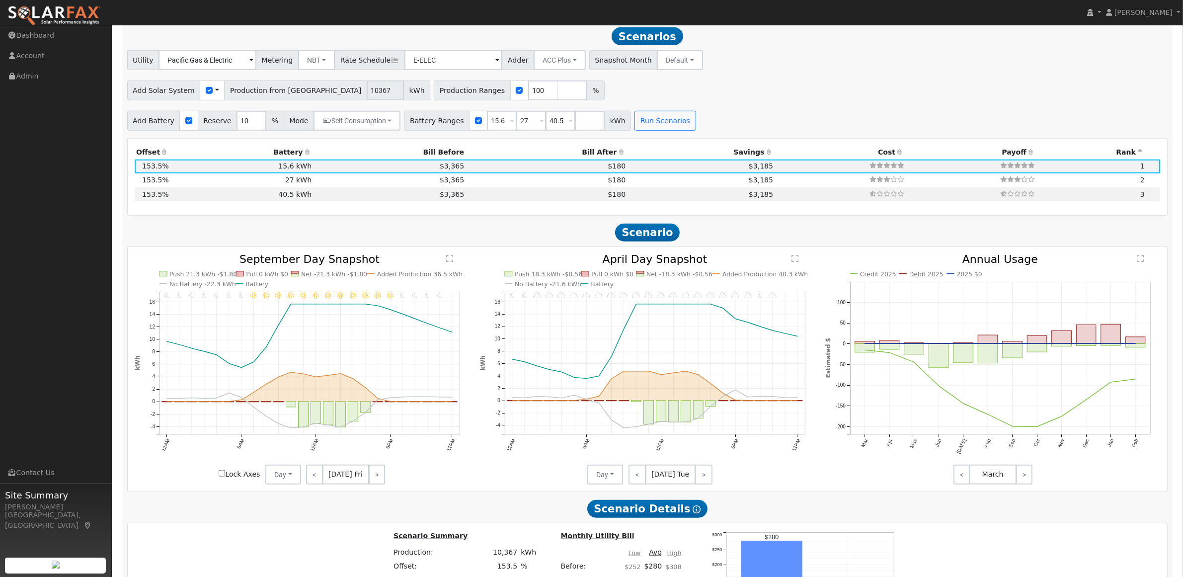
scroll to position [1039, 0]
